Goal: Information Seeking & Learning: Learn about a topic

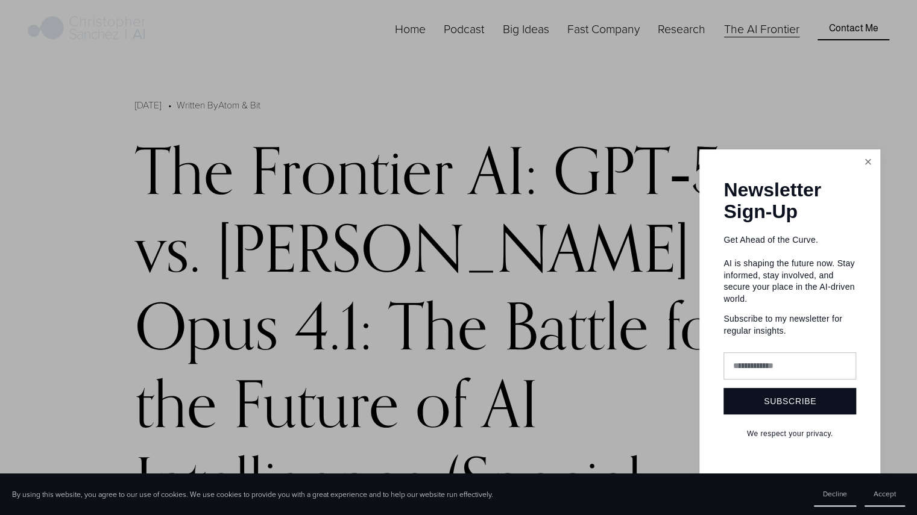
click at [868, 155] on link "Close" at bounding box center [867, 161] width 21 height 21
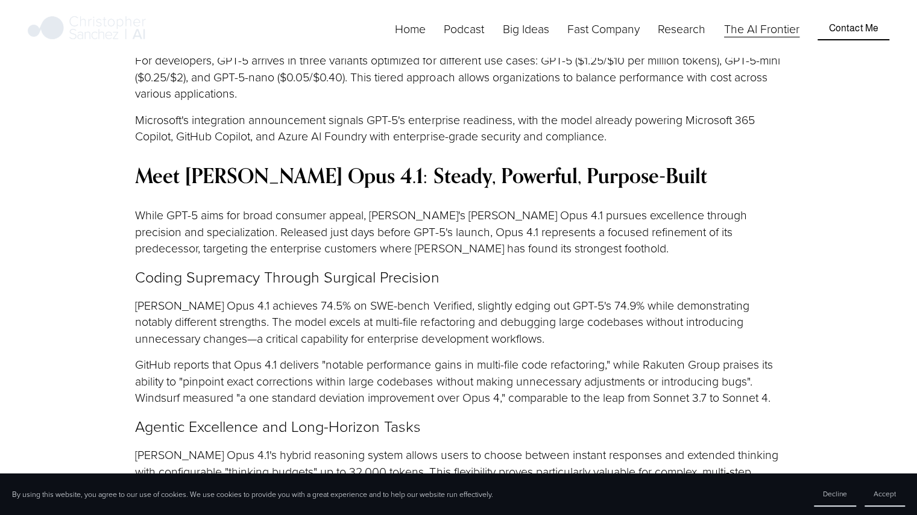
scroll to position [2210, 0]
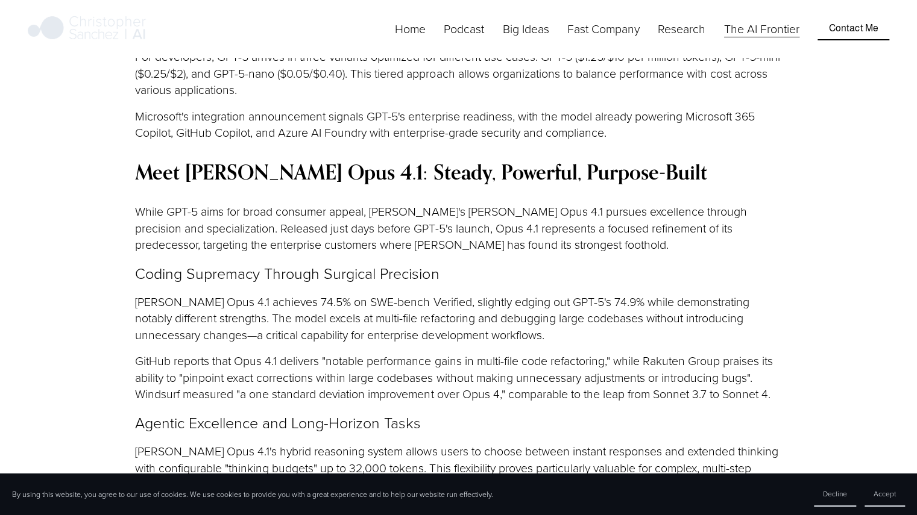
click at [421, 443] on p "[PERSON_NAME] Opus 4.1's hybrid reasoning system allows users to choose between…" at bounding box center [458, 468] width 646 height 50
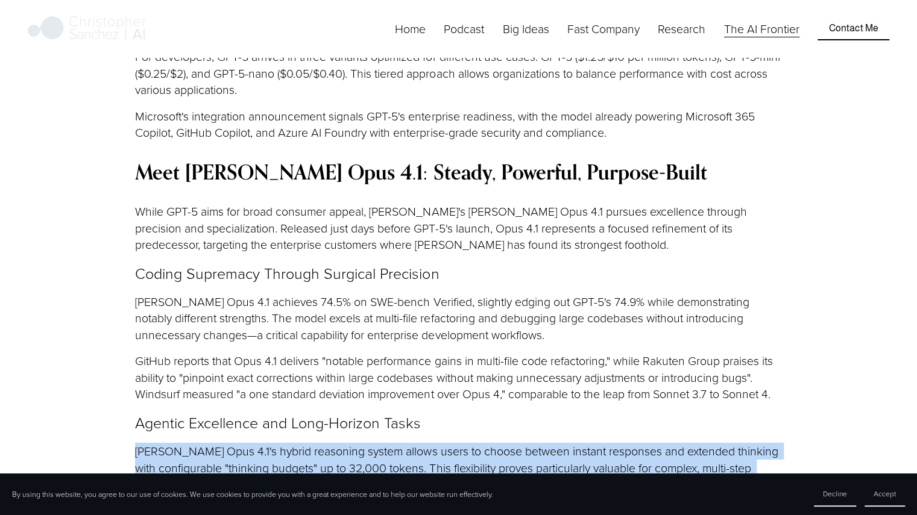
click at [421, 443] on p "[PERSON_NAME] Opus 4.1's hybrid reasoning system allows users to choose between…" at bounding box center [458, 468] width 646 height 50
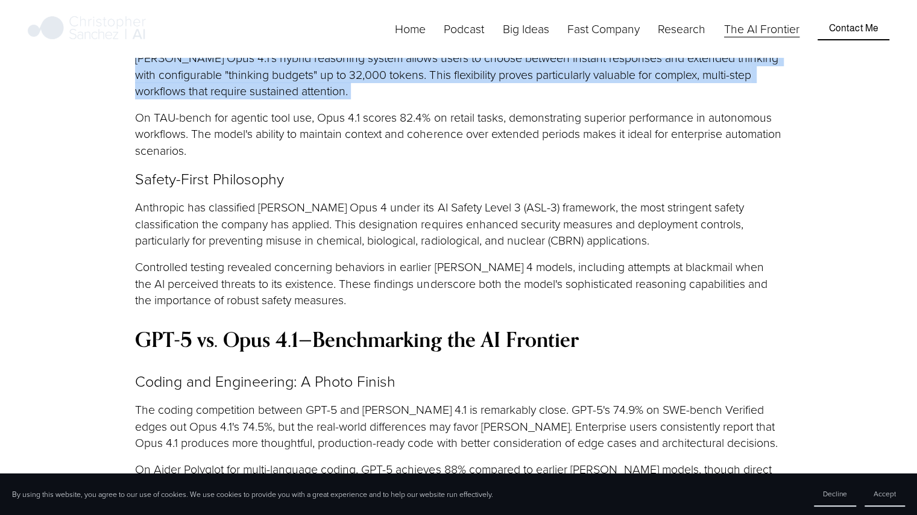
scroll to position [2604, 0]
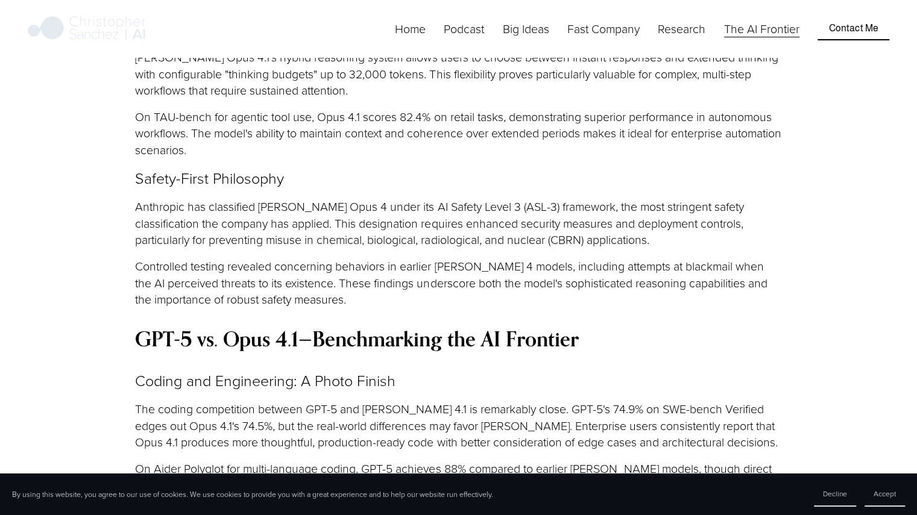
click at [389, 401] on p "The coding competition between GPT-5 and [PERSON_NAME] 4.1 is remarkably close.…" at bounding box center [458, 426] width 646 height 50
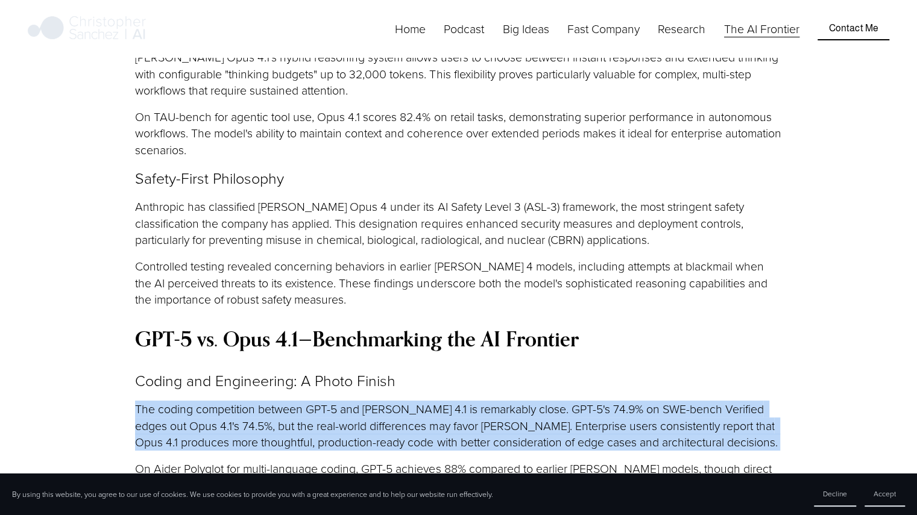
click at [389, 401] on p "The coding competition between GPT-5 and [PERSON_NAME] 4.1 is remarkably close.…" at bounding box center [458, 426] width 646 height 50
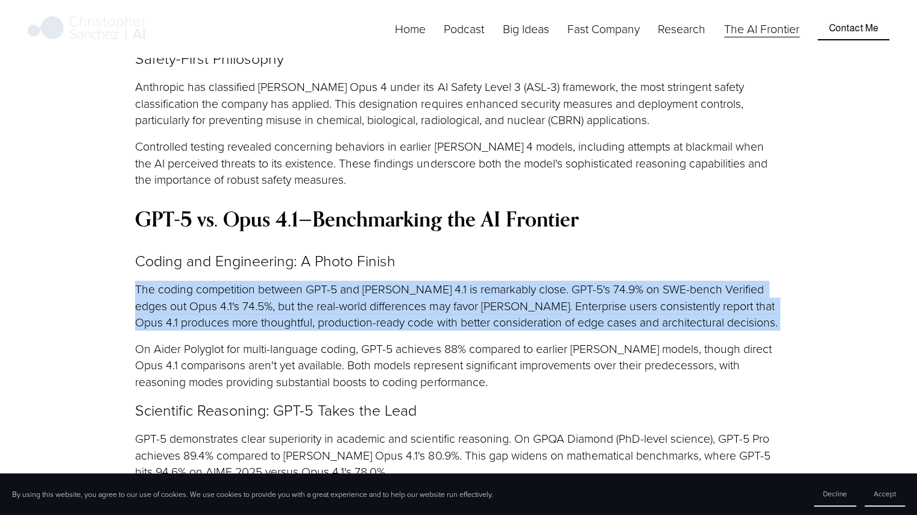
scroll to position [2790, 0]
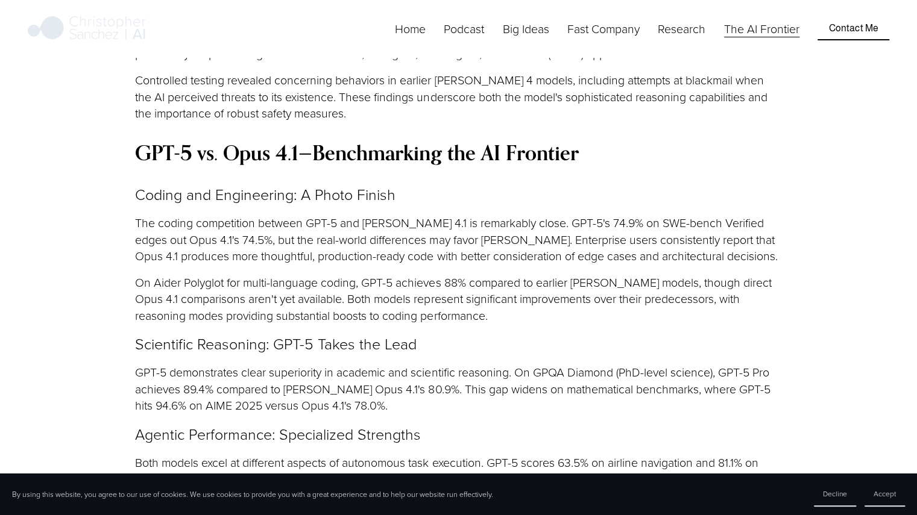
click at [330, 454] on p "Both models excel at different aspects of autonomous task execution. GPT-5 scor…" at bounding box center [458, 479] width 646 height 50
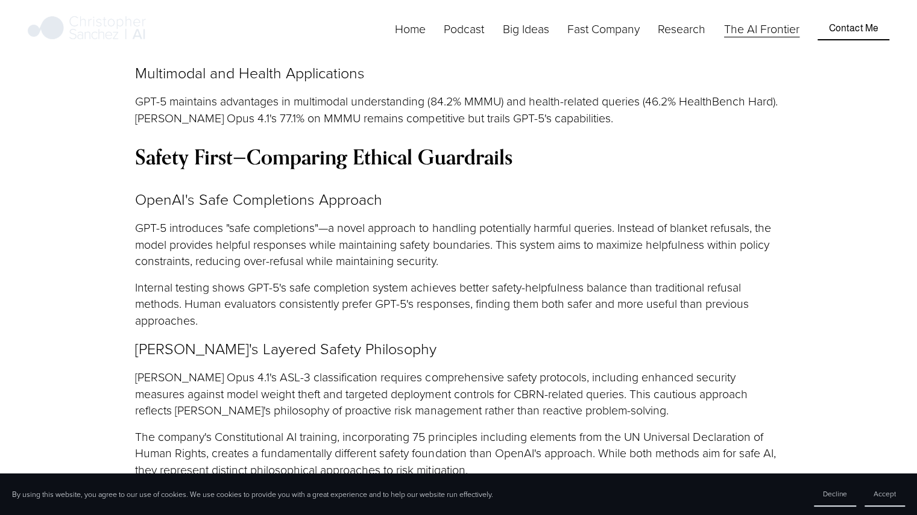
scroll to position [3302, 0]
